Goal: Transaction & Acquisition: Book appointment/travel/reservation

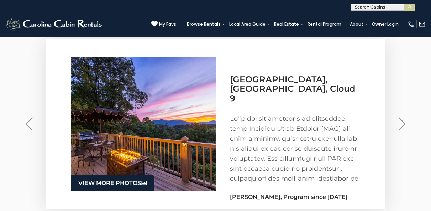
scroll to position [1144, 0]
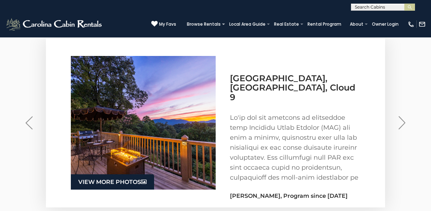
click at [403, 125] on img "Next" at bounding box center [401, 122] width 7 height 13
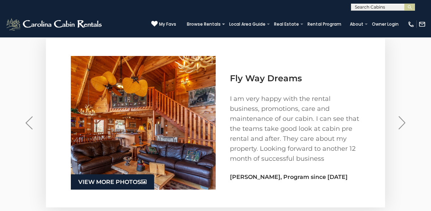
click at [403, 125] on img "Next" at bounding box center [401, 122] width 7 height 13
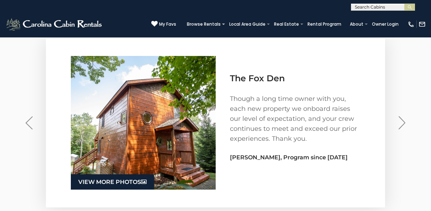
click at [403, 125] on img "Next" at bounding box center [401, 122] width 7 height 13
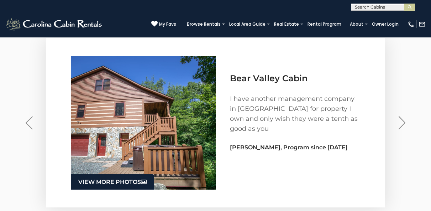
click at [403, 125] on img "Next" at bounding box center [401, 122] width 7 height 13
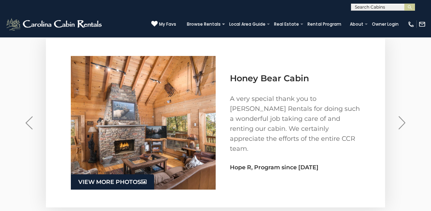
click at [403, 125] on img "Next" at bounding box center [401, 122] width 7 height 13
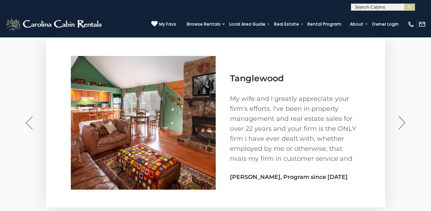
click at [403, 125] on img "Next" at bounding box center [401, 122] width 7 height 13
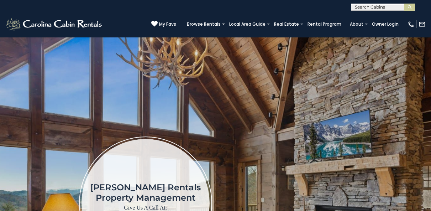
scroll to position [0, 0]
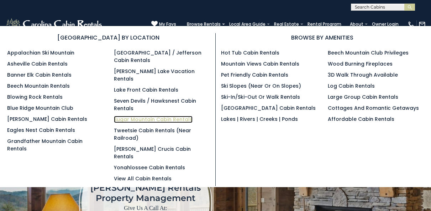
click at [131, 116] on link "Sugar Mountain Cabin Rentals" at bounding box center [153, 119] width 79 height 7
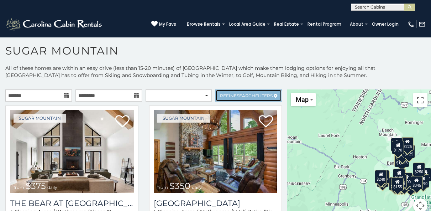
click at [250, 98] on link "Refine Search Filters" at bounding box center [248, 95] width 67 height 12
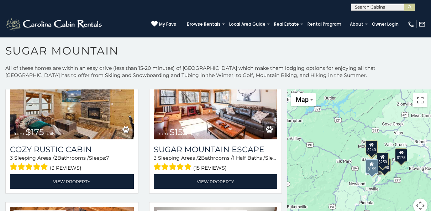
scroll to position [454, 0]
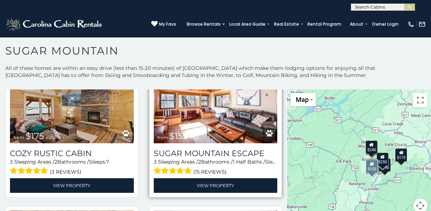
click at [211, 130] on img at bounding box center [216, 101] width 124 height 83
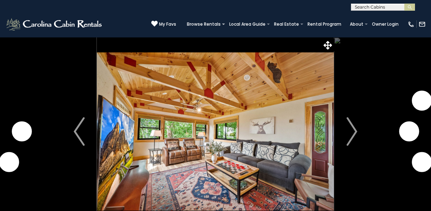
click at [352, 129] on img "Next" at bounding box center [351, 131] width 11 height 28
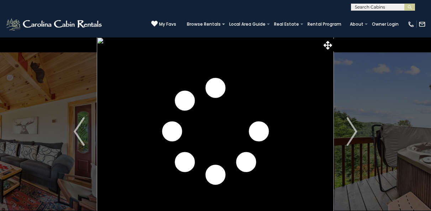
click at [352, 129] on img "Next" at bounding box center [351, 131] width 11 height 28
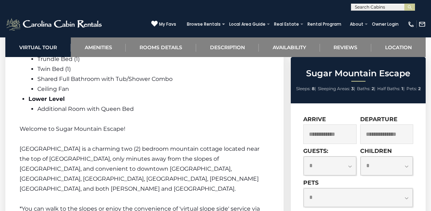
scroll to position [1121, 0]
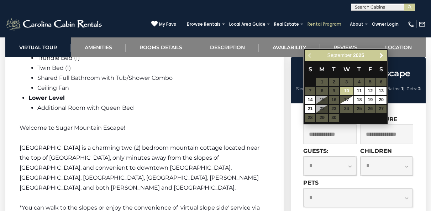
click at [320, 26] on link "Rental Program" at bounding box center [324, 24] width 41 height 10
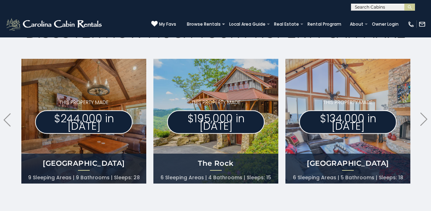
scroll to position [385, 0]
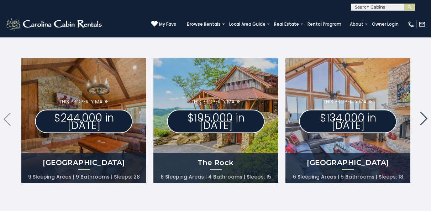
click at [422, 122] on icon ".arrowRight .st0{fill:#929292;}" at bounding box center [423, 118] width 7 height 13
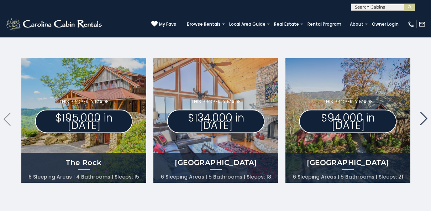
click at [422, 122] on icon ".arrowRight .st0{fill:#929292;}" at bounding box center [423, 118] width 7 height 13
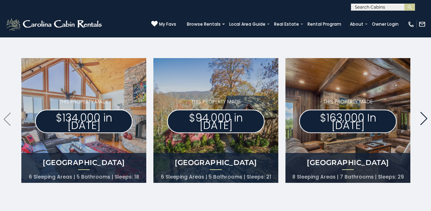
click at [422, 122] on icon ".arrowRight .st0{fill:#929292;}" at bounding box center [423, 118] width 7 height 13
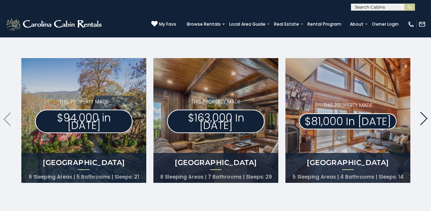
click at [422, 122] on icon ".arrowRight .st0{fill:#929292;}" at bounding box center [423, 118] width 7 height 13
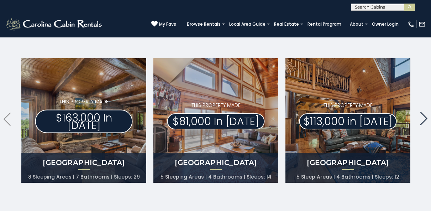
click at [422, 122] on icon ".arrowRight .st0{fill:#929292;}" at bounding box center [423, 118] width 7 height 13
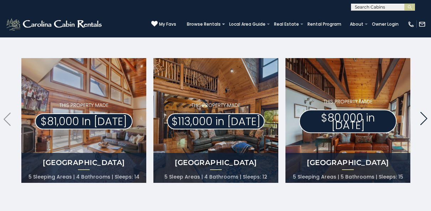
click at [422, 122] on icon ".arrowRight .st0{fill:#929292;}" at bounding box center [423, 118] width 7 height 13
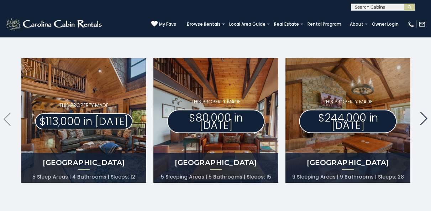
click at [422, 122] on icon ".arrowRight .st0{fill:#929292;}" at bounding box center [423, 118] width 7 height 13
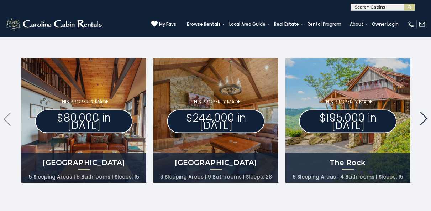
click at [422, 122] on icon ".arrowRight .st0{fill:#929292;}" at bounding box center [423, 118] width 7 height 13
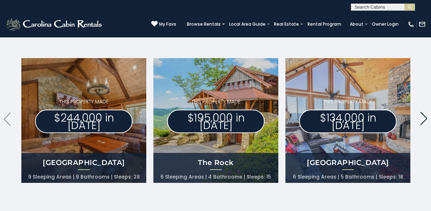
click at [422, 122] on icon ".arrowRight .st0{fill:#929292;}" at bounding box center [423, 118] width 7 height 13
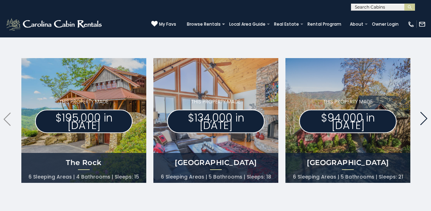
click at [422, 122] on icon ".arrowRight .st0{fill:#929292;}" at bounding box center [423, 118] width 7 height 13
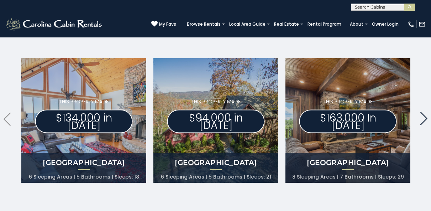
click at [422, 122] on icon ".arrowRight .st0{fill:#929292;}" at bounding box center [423, 118] width 7 height 13
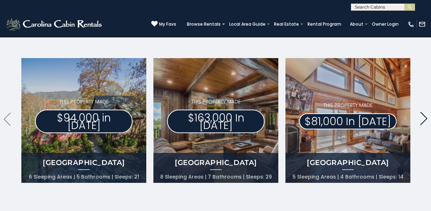
click at [422, 122] on icon ".arrowRight .st0{fill:#929292;}" at bounding box center [423, 118] width 7 height 13
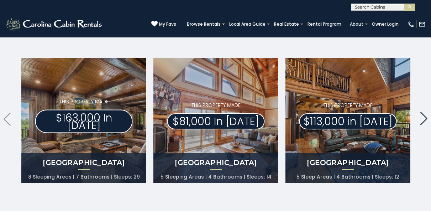
click at [422, 122] on icon ".arrowRight .st0{fill:#929292;}" at bounding box center [423, 118] width 7 height 13
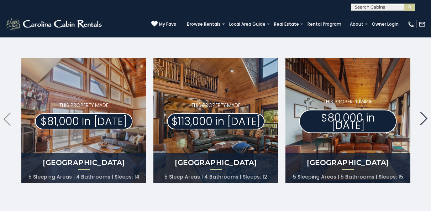
click at [422, 122] on icon ".arrowRight .st0{fill:#929292;}" at bounding box center [423, 118] width 7 height 13
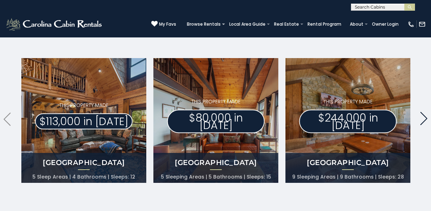
click at [422, 122] on icon ".arrowRight .st0{fill:#929292;}" at bounding box center [423, 118] width 7 height 13
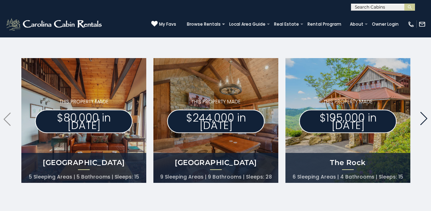
click at [422, 122] on icon ".arrowRight .st0{fill:#929292;}" at bounding box center [423, 118] width 7 height 13
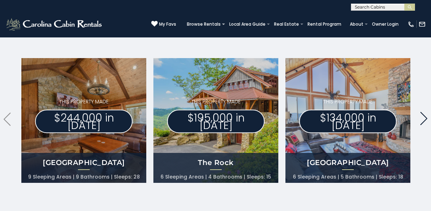
click at [422, 122] on icon ".arrowRight .st0{fill:#929292;}" at bounding box center [423, 118] width 7 height 13
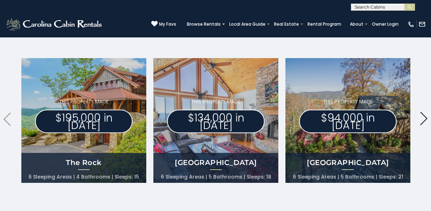
click at [422, 122] on icon ".arrowRight .st0{fill:#929292;}" at bounding box center [423, 118] width 7 height 13
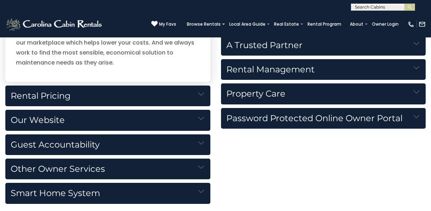
scroll to position [869, 0]
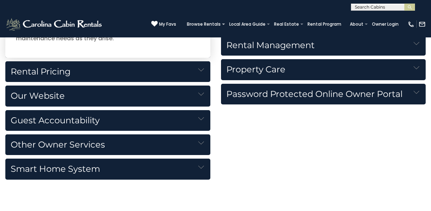
click at [200, 77] on h5 "Rental Pricing" at bounding box center [107, 71] width 205 height 21
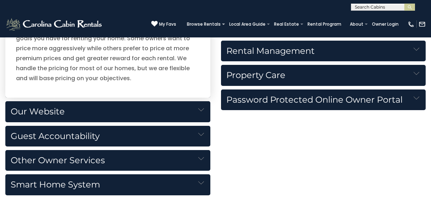
scroll to position [872, 0]
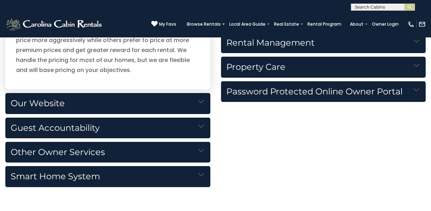
click at [198, 102] on img at bounding box center [201, 102] width 6 height 6
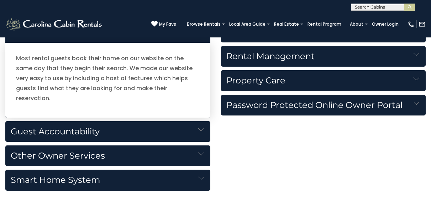
scroll to position [858, 0]
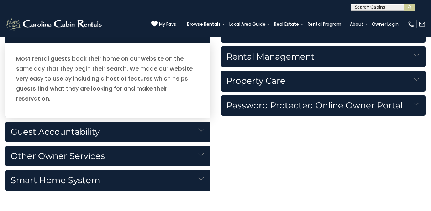
click at [200, 127] on img at bounding box center [201, 130] width 6 height 6
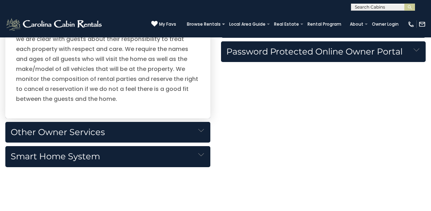
scroll to position [915, 0]
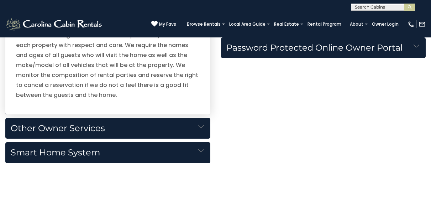
click at [193, 128] on h5 "Other Owner Services" at bounding box center [107, 128] width 205 height 21
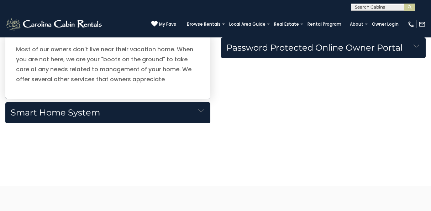
scroll to position [905, 0]
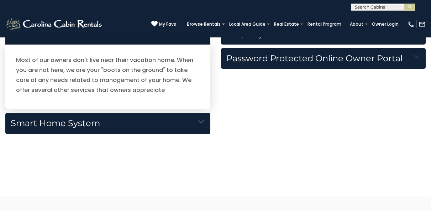
click at [184, 120] on h5 "Smart Home System" at bounding box center [107, 123] width 205 height 21
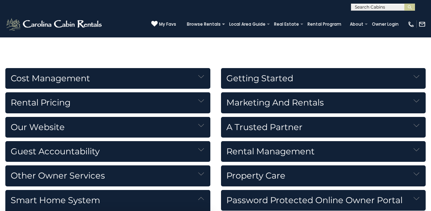
scroll to position [766, 0]
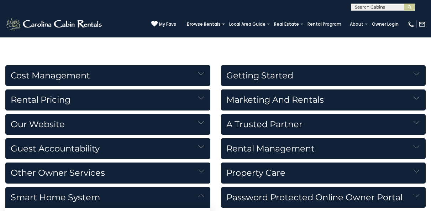
click at [259, 102] on h5 "Marketing and Rentals" at bounding box center [323, 99] width 205 height 21
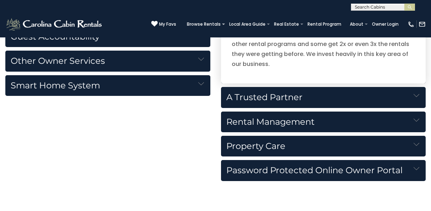
scroll to position [881, 0]
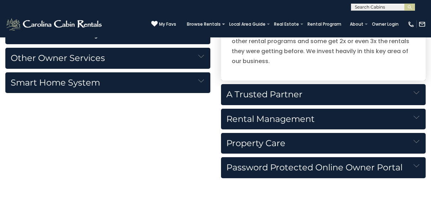
click at [259, 122] on h5 "Rental Management" at bounding box center [323, 119] width 205 height 21
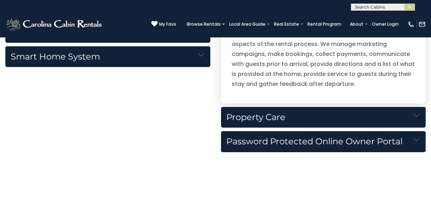
scroll to position [906, 0]
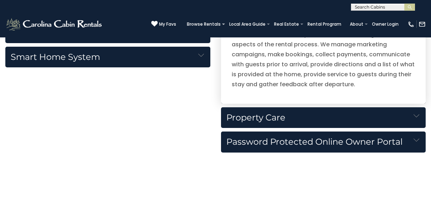
click at [266, 117] on h5 "Property Care" at bounding box center [323, 117] width 205 height 21
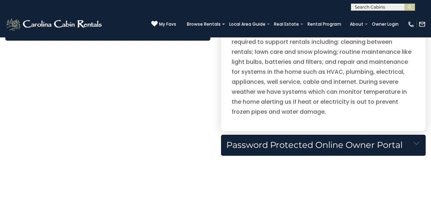
scroll to position [933, 0]
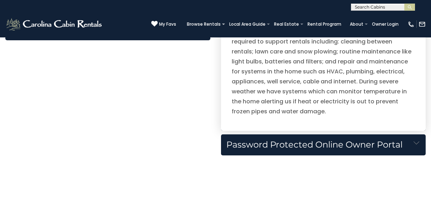
click at [321, 141] on h5 "Password Protected Online Owner Portal" at bounding box center [323, 144] width 205 height 21
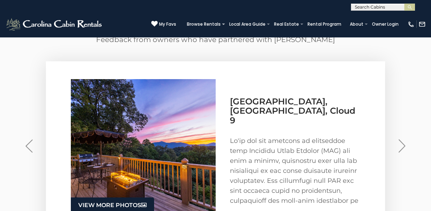
scroll to position [1145, 0]
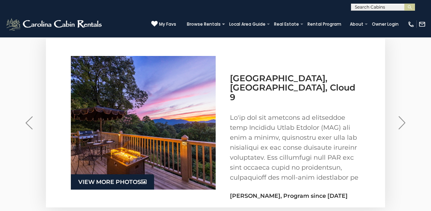
click at [395, 126] on button "Next" at bounding box center [401, 122] width 23 height 32
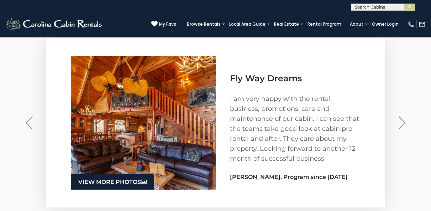
click at [395, 126] on button "Next" at bounding box center [401, 122] width 23 height 32
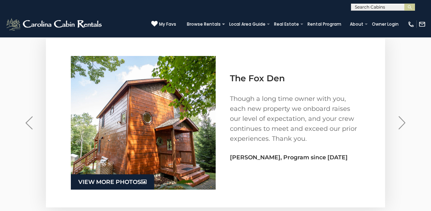
click at [395, 126] on button "Next" at bounding box center [401, 122] width 23 height 32
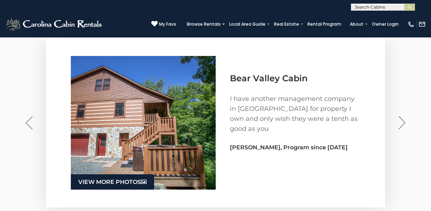
click at [395, 126] on button "Next" at bounding box center [401, 122] width 23 height 32
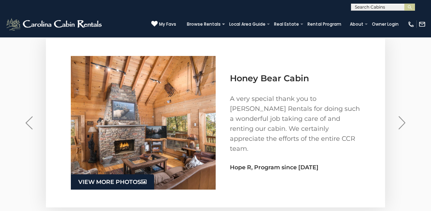
click at [395, 126] on button "Next" at bounding box center [401, 122] width 23 height 32
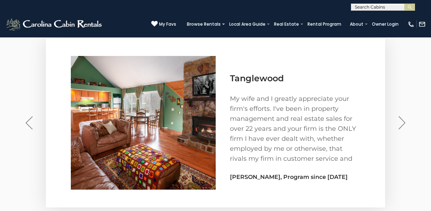
click at [395, 126] on button "Next" at bounding box center [401, 122] width 23 height 32
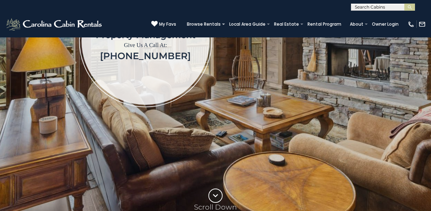
scroll to position [181, 0]
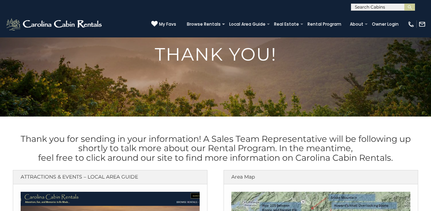
scroll to position [43, 0]
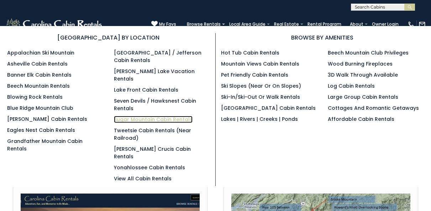
click at [128, 116] on link "Sugar Mountain Cabin Rentals" at bounding box center [153, 119] width 79 height 7
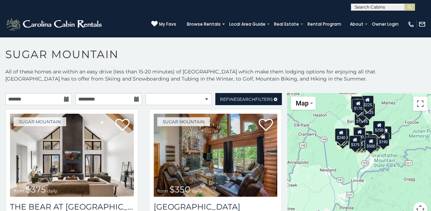
drag, startPoint x: 323, startPoint y: 144, endPoint x: 283, endPoint y: 97, distance: 61.0
click at [283, 93] on main "**********" at bounding box center [215, 93] width 431 height 0
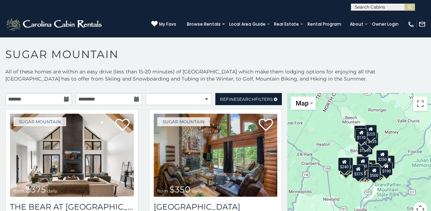
drag, startPoint x: 400, startPoint y: 176, endPoint x: 397, endPoint y: 210, distance: 34.3
click at [397, 210] on div "$375 $350 $350 $200 $375 $195 $265 $190 $175 $155 $290 $345 $175 $1,095 $195 $2…" at bounding box center [359, 159] width 144 height 132
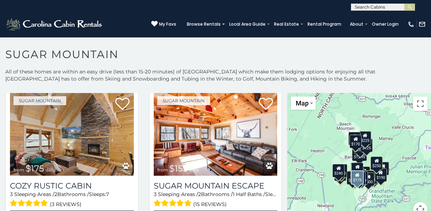
scroll to position [633, 0]
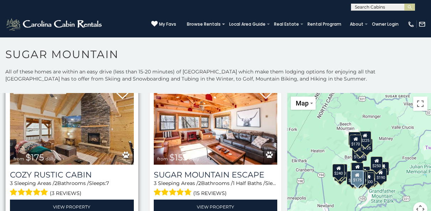
click at [95, 130] on img at bounding box center [72, 122] width 124 height 83
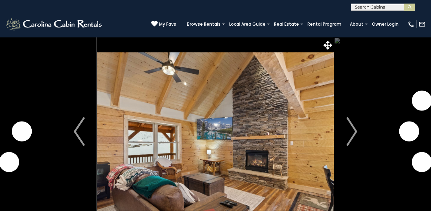
click at [352, 132] on img "Next" at bounding box center [351, 131] width 11 height 28
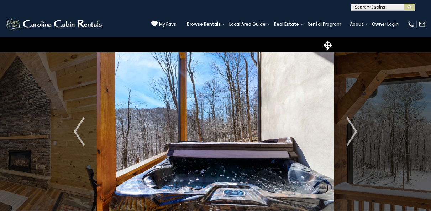
click at [352, 132] on img "Next" at bounding box center [351, 131] width 11 height 28
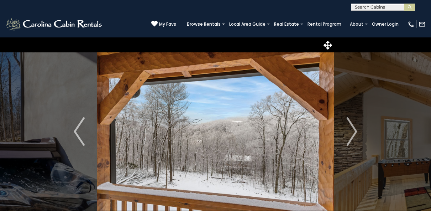
click at [352, 132] on img "Next" at bounding box center [351, 131] width 11 height 28
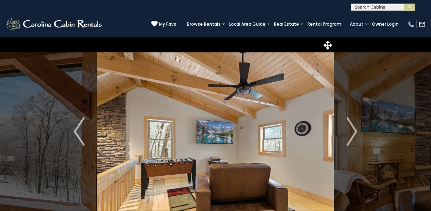
click at [352, 132] on img "Next" at bounding box center [351, 131] width 11 height 28
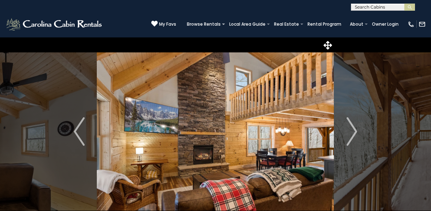
click at [352, 132] on img "Next" at bounding box center [351, 131] width 11 height 28
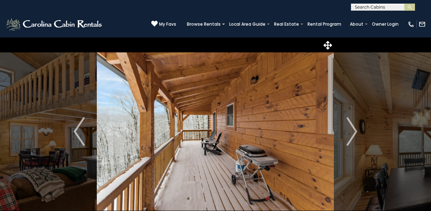
click at [352, 132] on img "Next" at bounding box center [351, 131] width 11 height 28
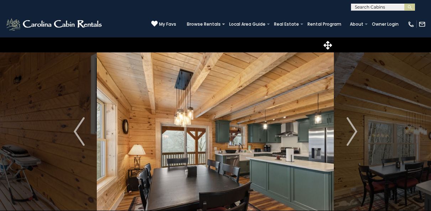
click at [352, 132] on img "Next" at bounding box center [351, 131] width 11 height 28
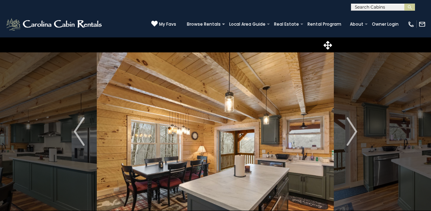
click at [352, 132] on img "Next" at bounding box center [351, 131] width 11 height 28
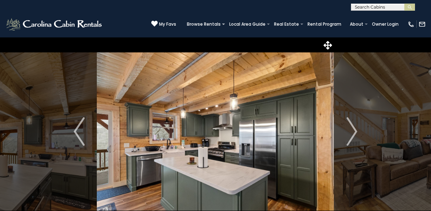
click at [352, 132] on img "Next" at bounding box center [351, 131] width 11 height 28
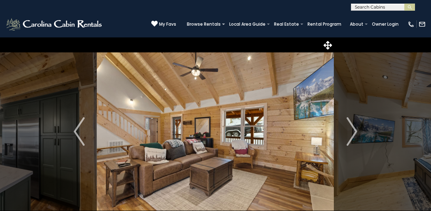
click at [352, 132] on img "Next" at bounding box center [351, 131] width 11 height 28
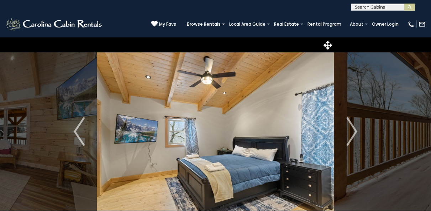
click at [352, 132] on img "Next" at bounding box center [351, 131] width 11 height 28
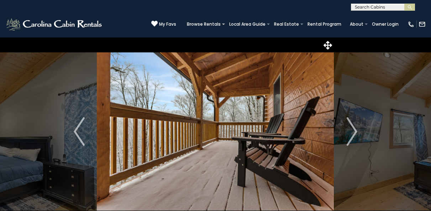
click at [352, 132] on img "Next" at bounding box center [351, 131] width 11 height 28
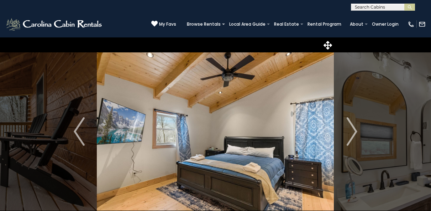
click at [352, 132] on img "Next" at bounding box center [351, 131] width 11 height 28
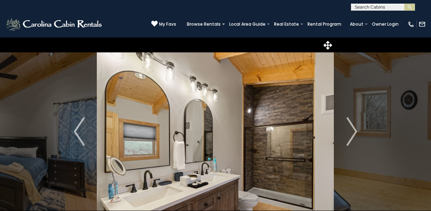
click at [352, 132] on img "Next" at bounding box center [351, 131] width 11 height 28
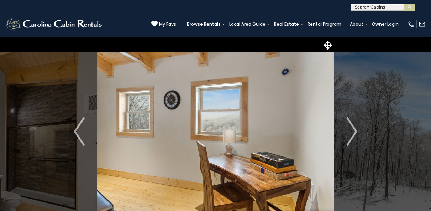
click at [352, 132] on img "Next" at bounding box center [351, 131] width 11 height 28
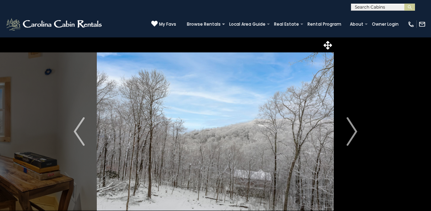
click at [352, 132] on img "Next" at bounding box center [351, 131] width 11 height 28
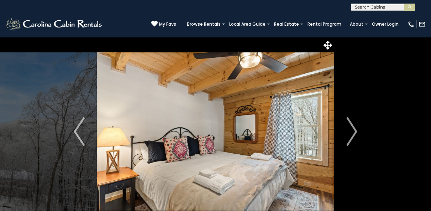
click at [352, 132] on img "Next" at bounding box center [351, 131] width 11 height 28
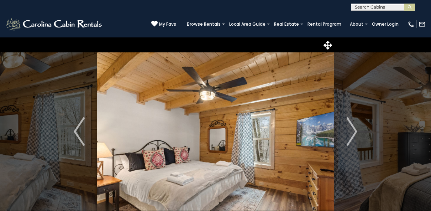
click at [352, 132] on img "Next" at bounding box center [351, 131] width 11 height 28
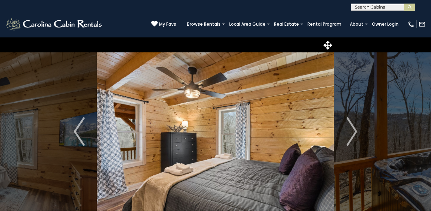
click at [352, 132] on img "Next" at bounding box center [351, 131] width 11 height 28
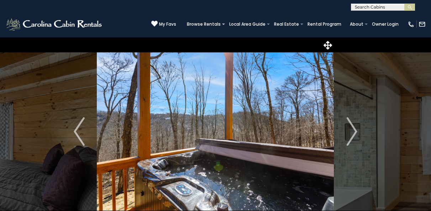
click at [352, 132] on img "Next" at bounding box center [351, 131] width 11 height 28
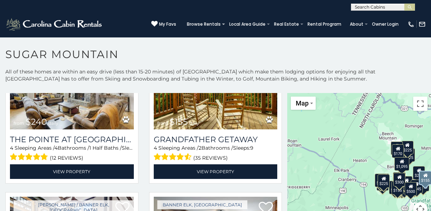
scroll to position [1675, 0]
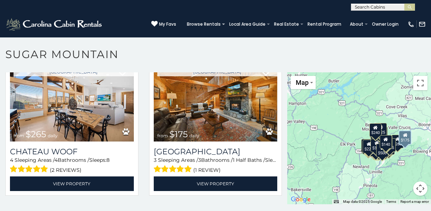
scroll to position [4, 0]
